Goal: Communication & Community: Answer question/provide support

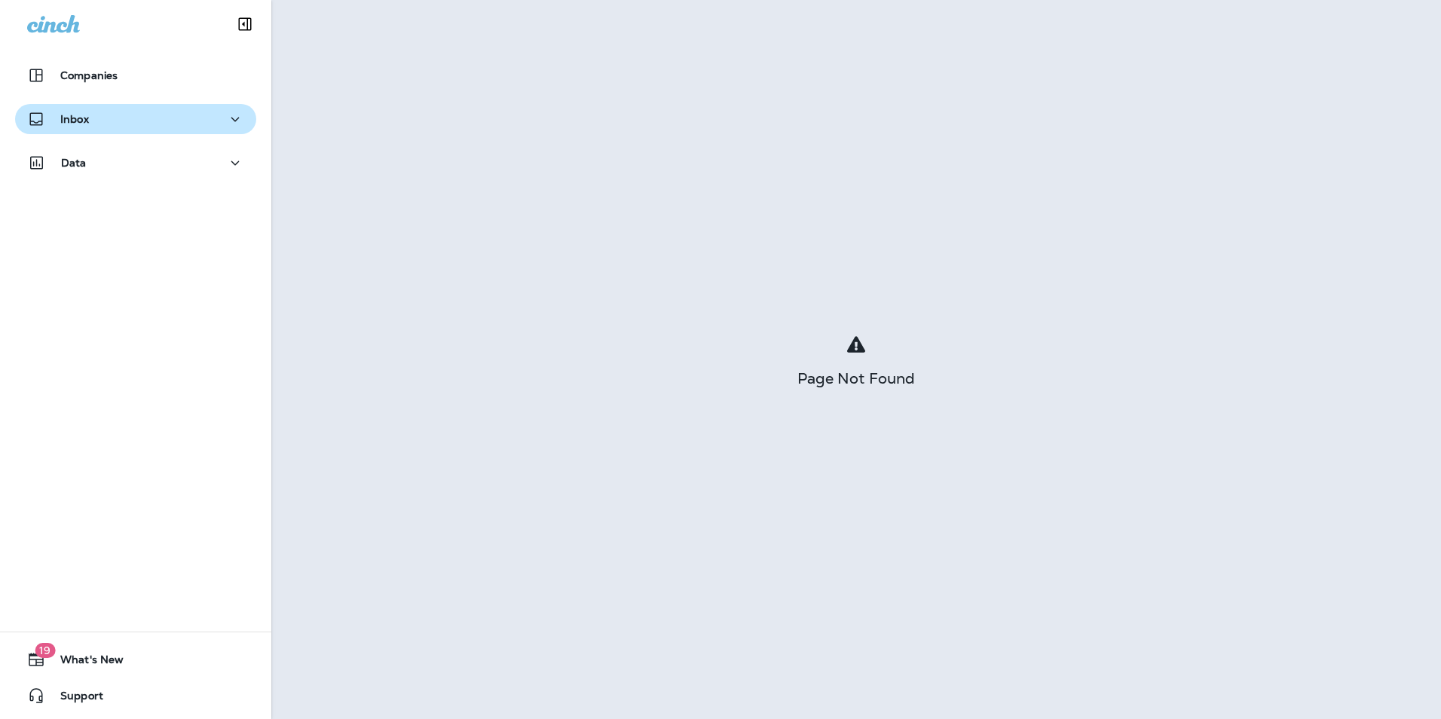
click at [198, 112] on div "Inbox" at bounding box center [135, 119] width 217 height 19
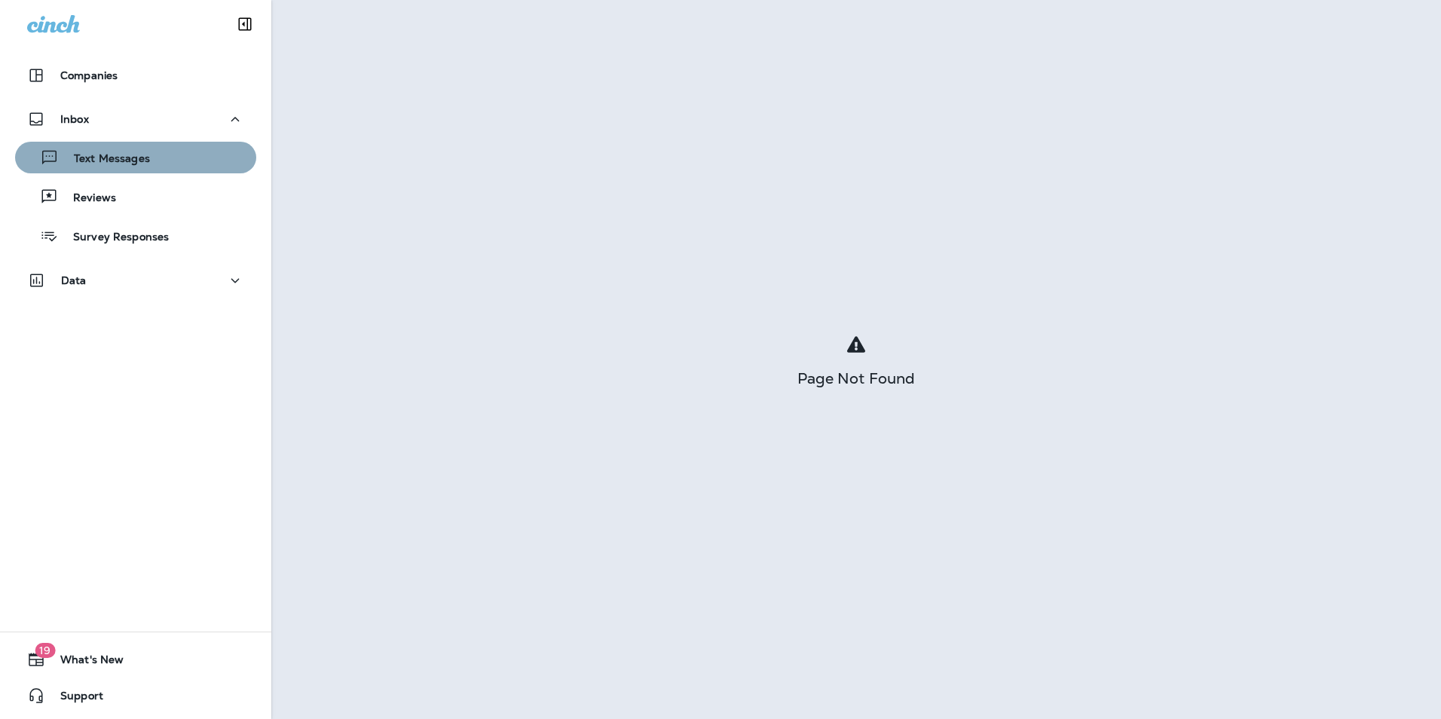
click at [207, 158] on div "Text Messages" at bounding box center [135, 157] width 229 height 23
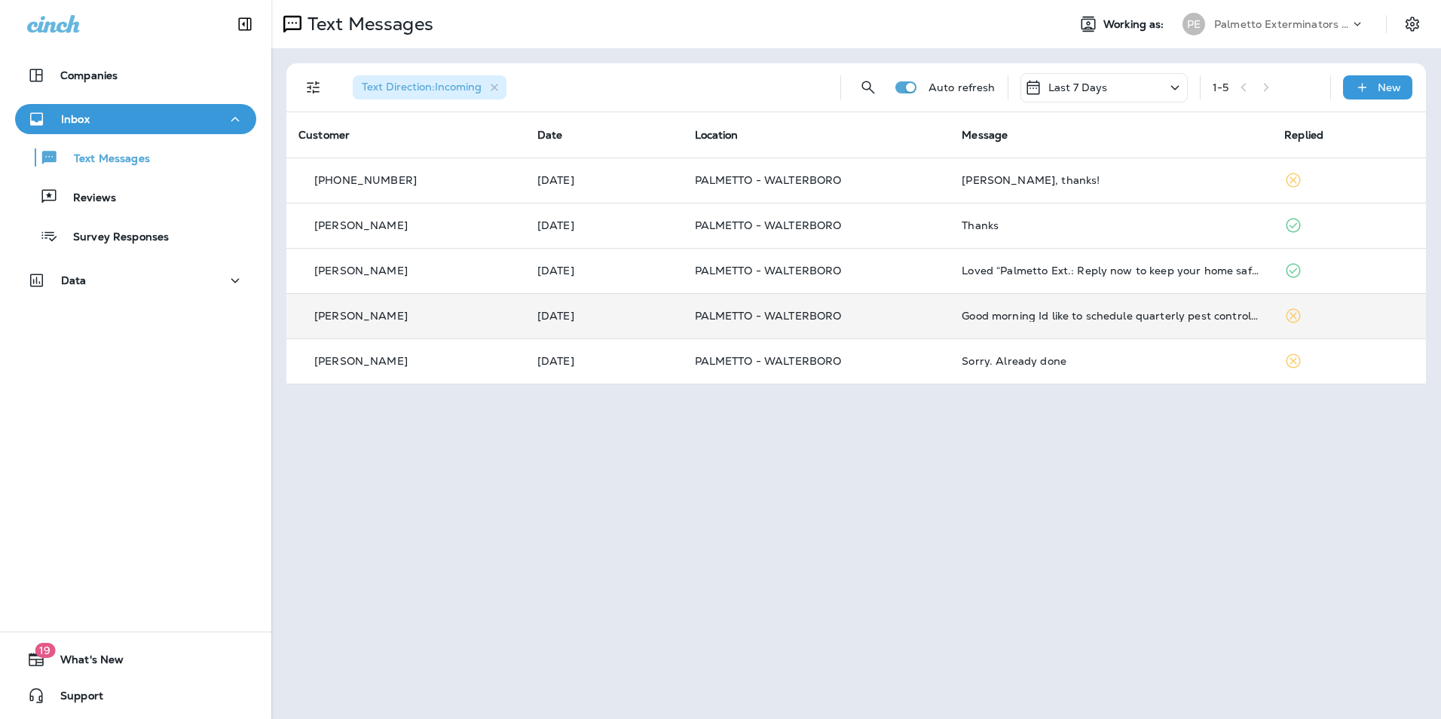
click at [1186, 309] on td "Good morning Id like to schedule quarterly pest control services starting as so…" at bounding box center [1111, 315] width 323 height 45
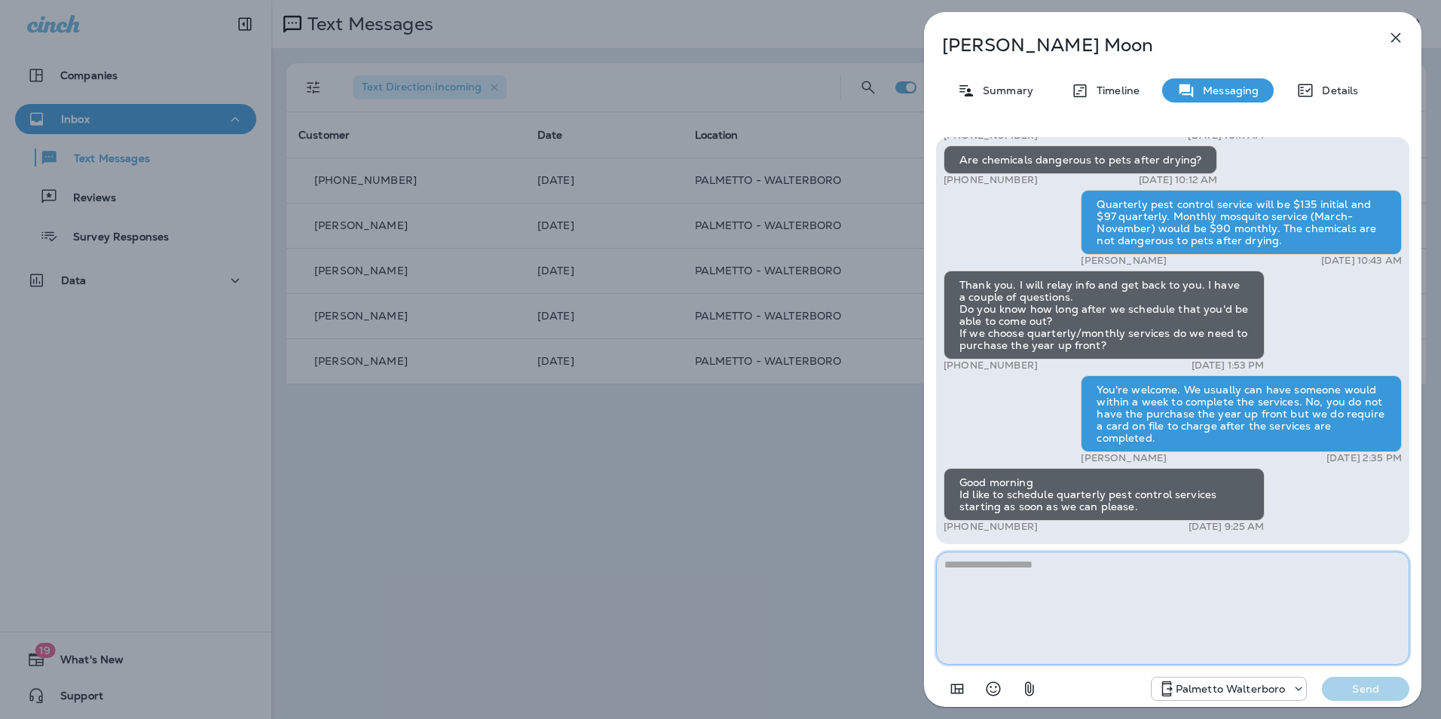
drag, startPoint x: 1196, startPoint y: 573, endPoint x: 1182, endPoint y: 576, distance: 13.9
click at [1196, 573] on textarea at bounding box center [1172, 608] width 473 height 113
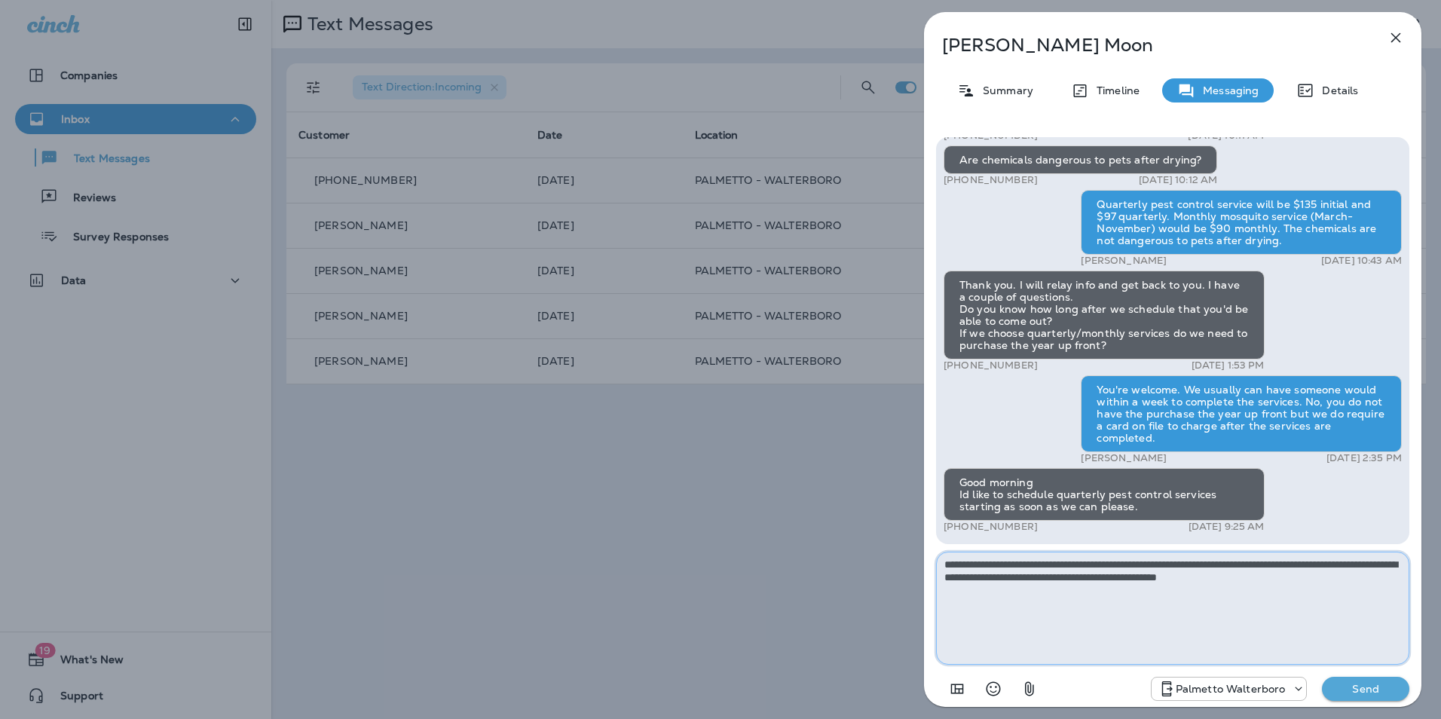
type textarea "**********"
click at [1355, 688] on p "Send" at bounding box center [1365, 689] width 63 height 14
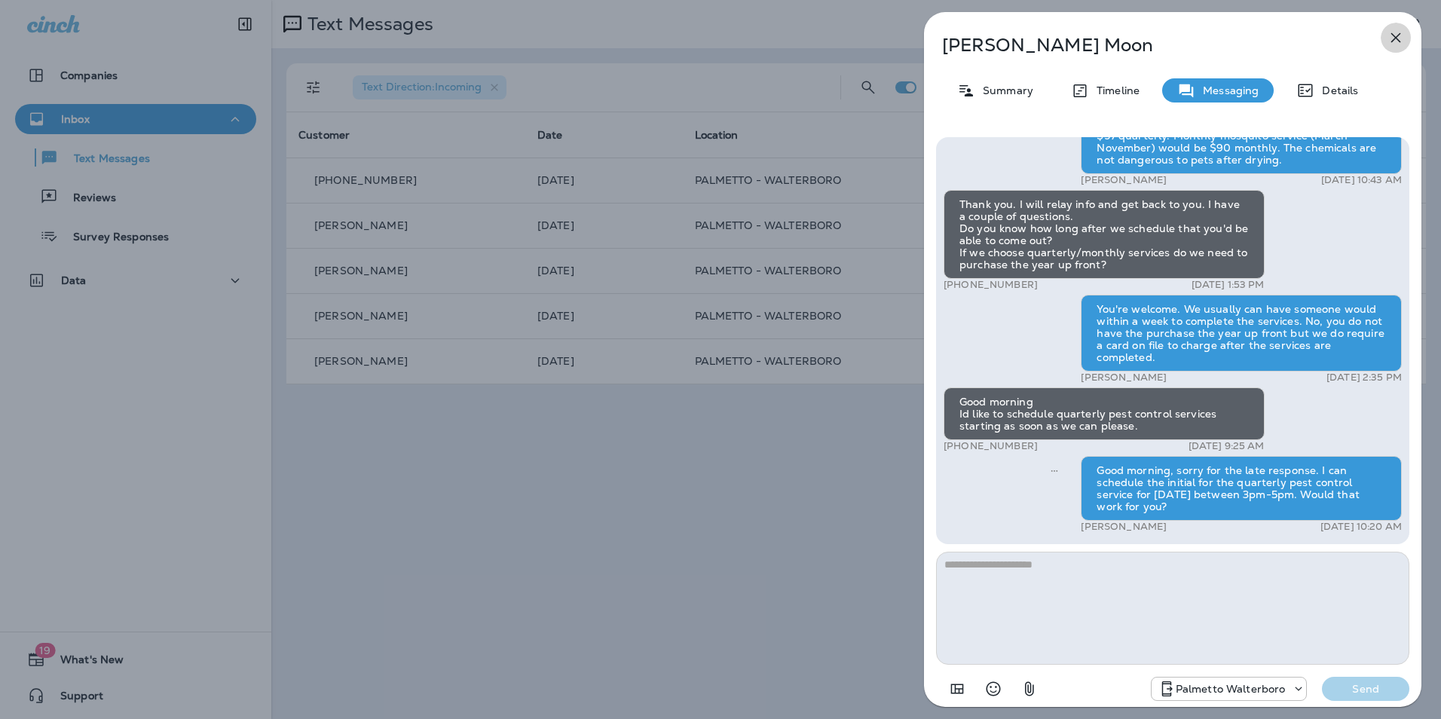
click at [1389, 42] on icon "button" at bounding box center [1396, 38] width 18 height 18
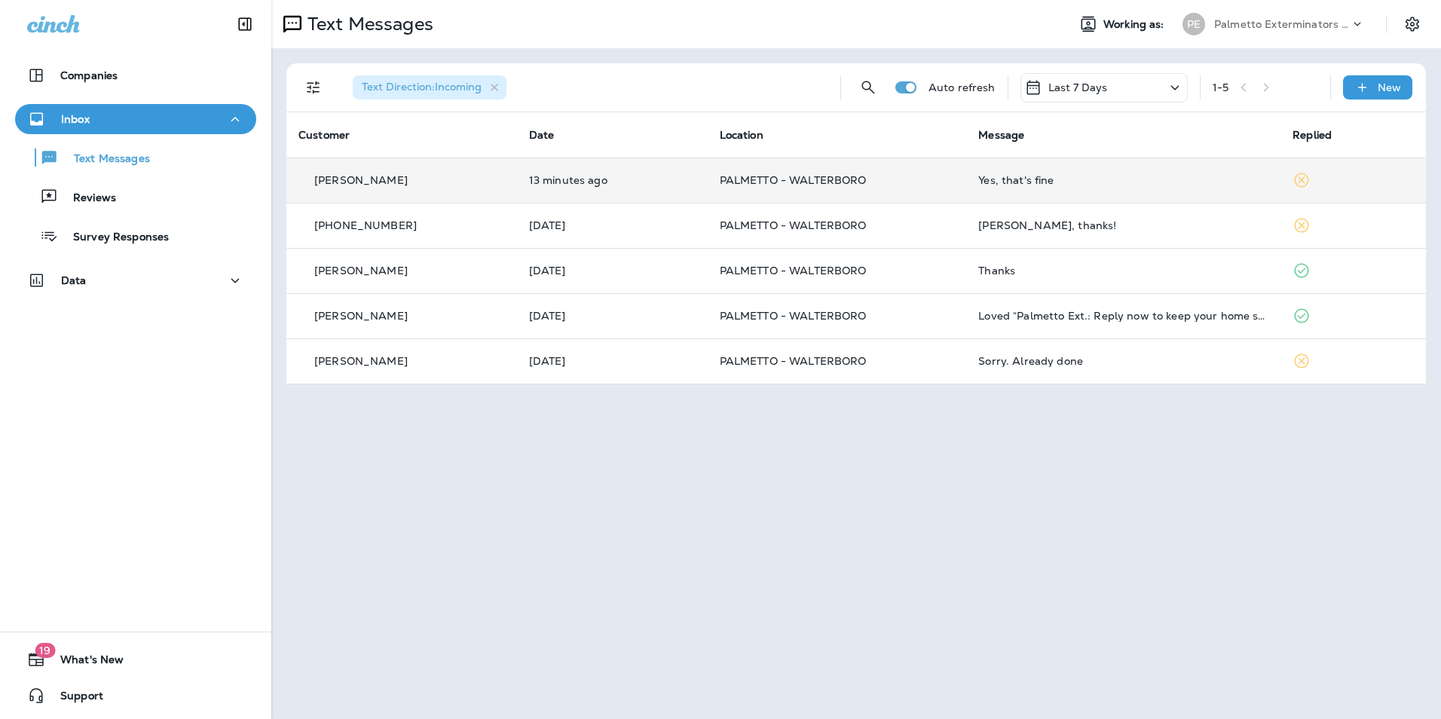
click at [1071, 172] on td "Yes, that's fine" at bounding box center [1123, 180] width 314 height 45
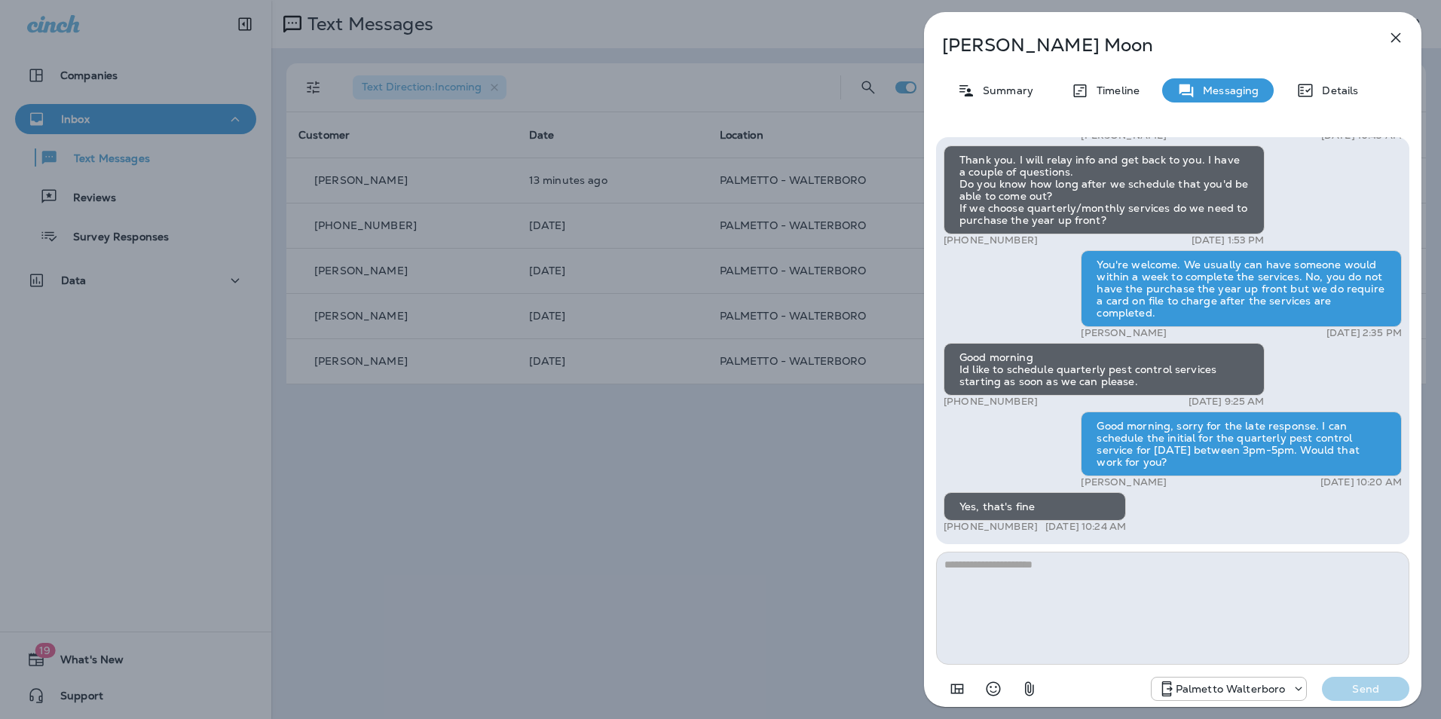
click at [1179, 573] on textarea at bounding box center [1172, 608] width 473 height 113
click at [1285, 568] on textarea "**********" at bounding box center [1172, 608] width 473 height 113
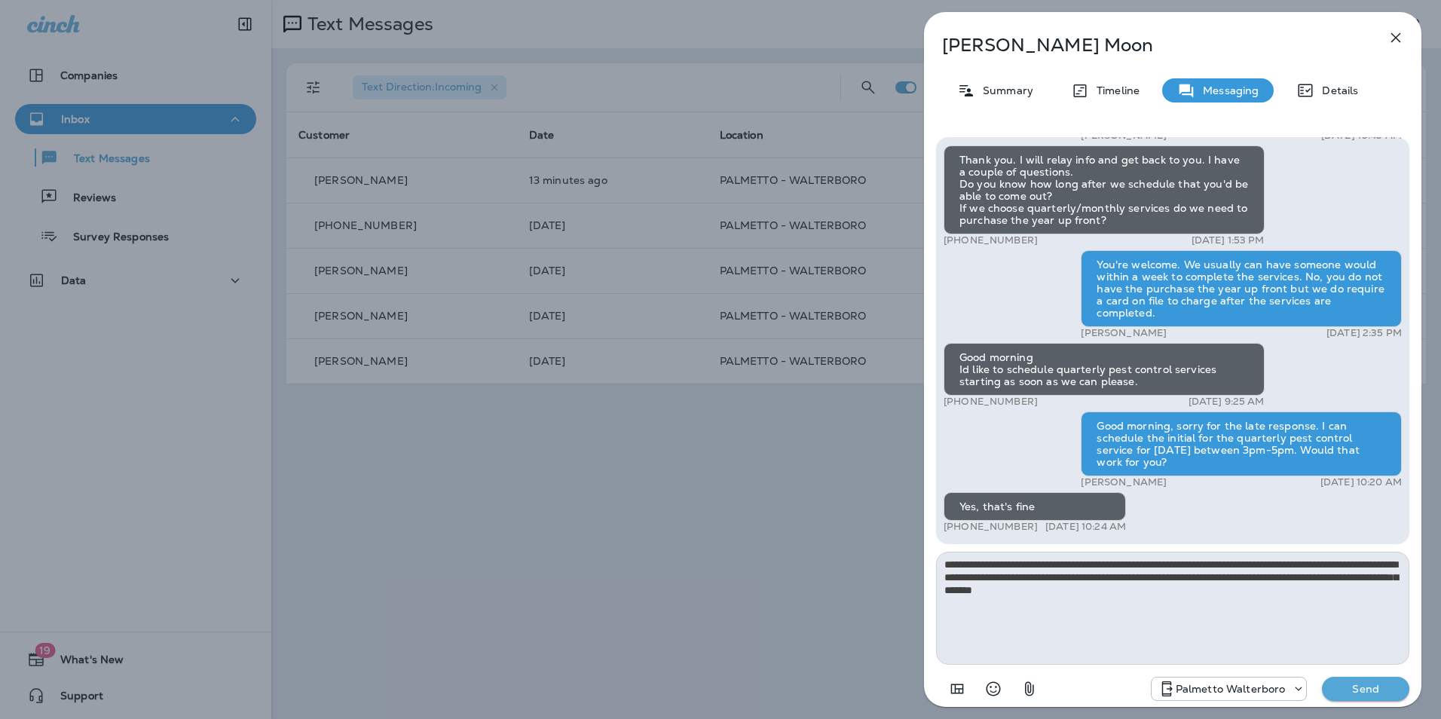
type textarea "**********"
click at [1353, 695] on p "Send" at bounding box center [1365, 689] width 63 height 14
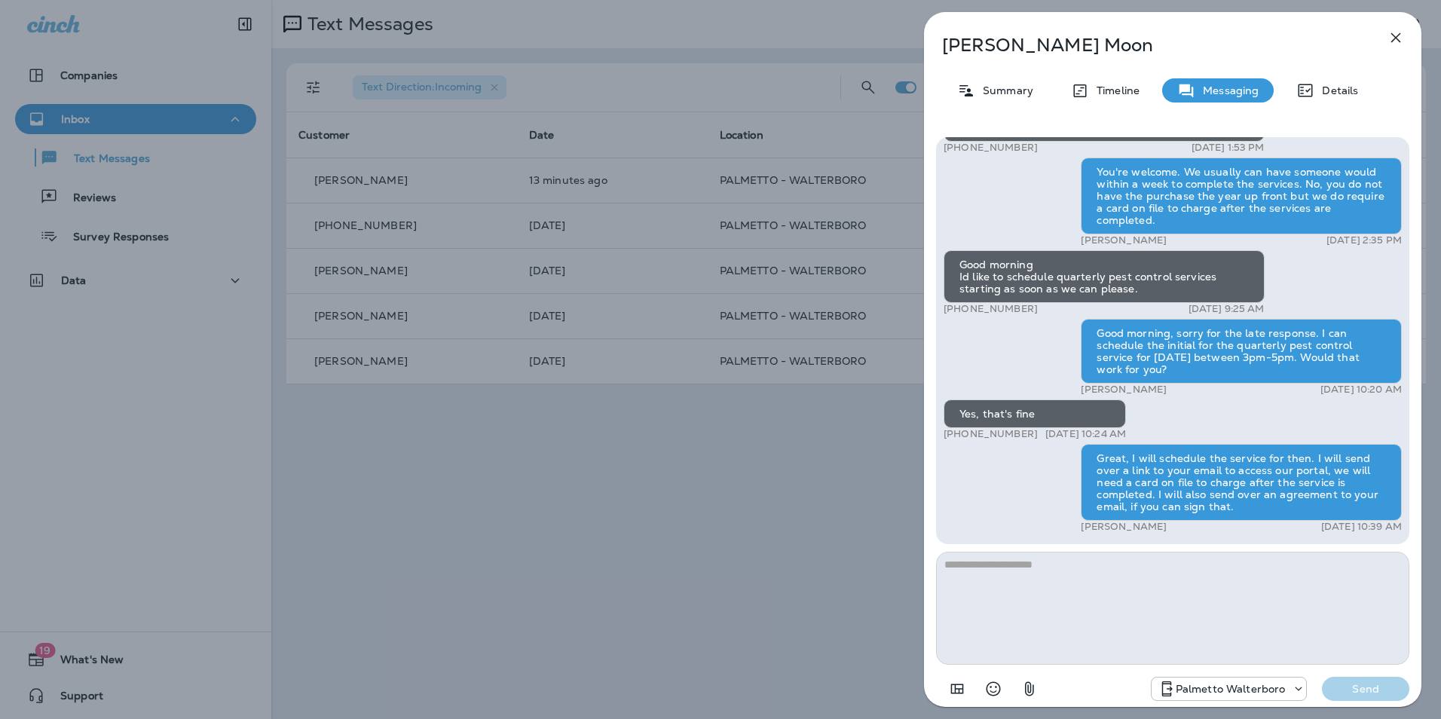
click at [1399, 32] on icon "button" at bounding box center [1396, 38] width 18 height 18
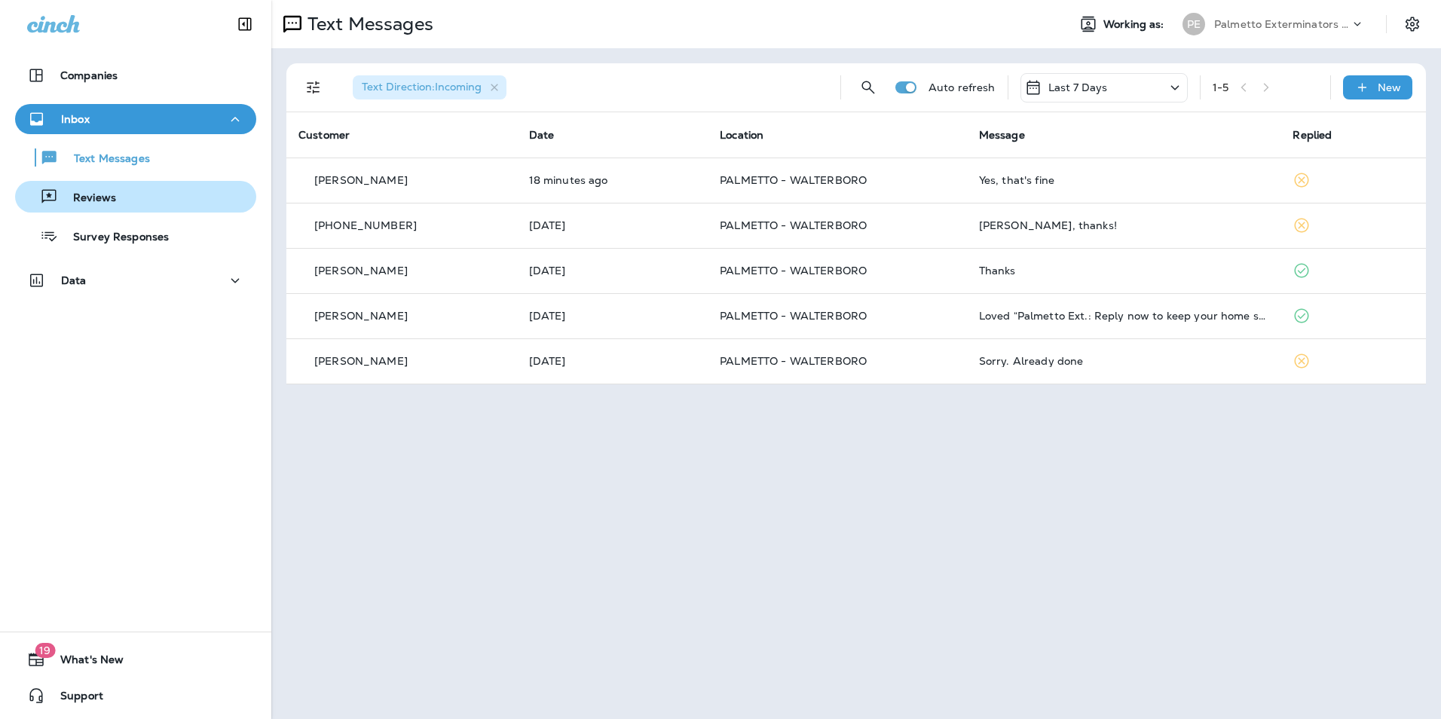
click at [176, 193] on div "Reviews" at bounding box center [135, 196] width 229 height 23
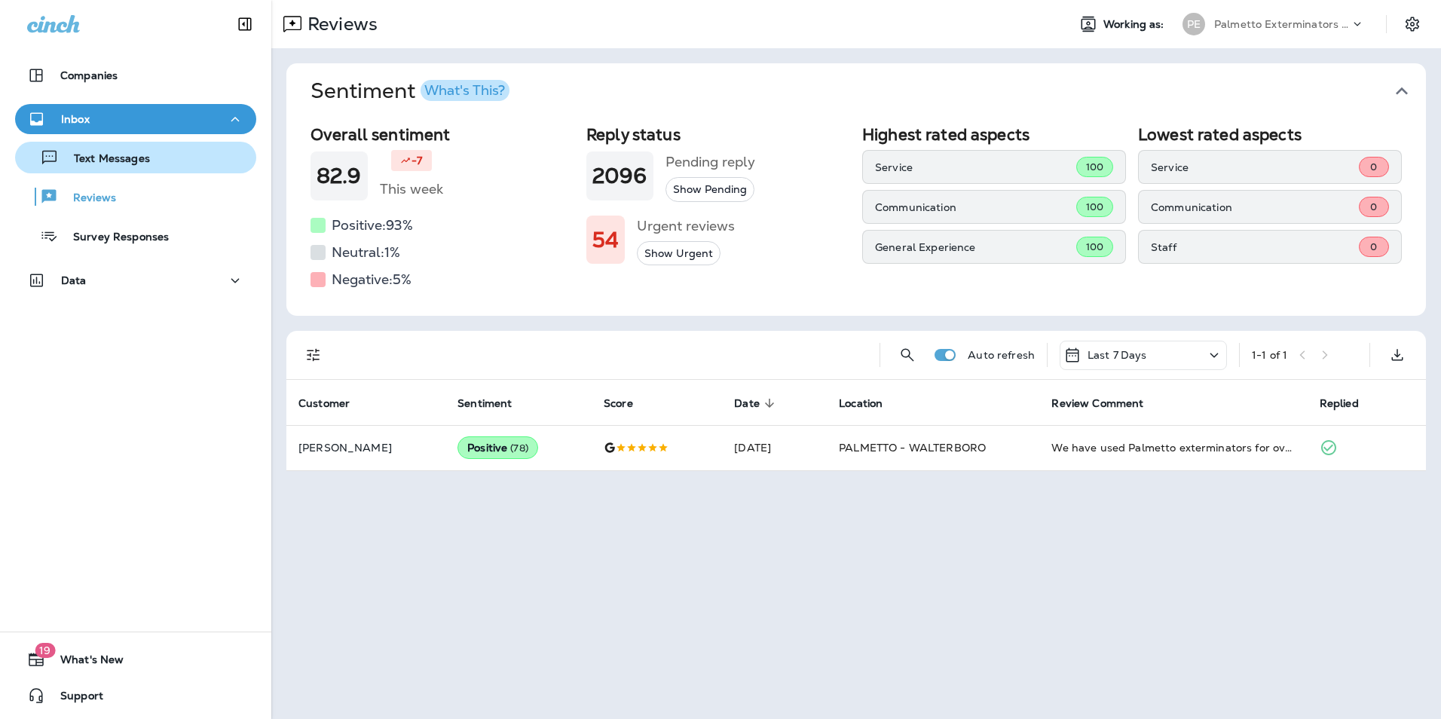
click at [181, 156] on div "Text Messages" at bounding box center [135, 157] width 229 height 23
